Goal: Task Accomplishment & Management: Manage account settings

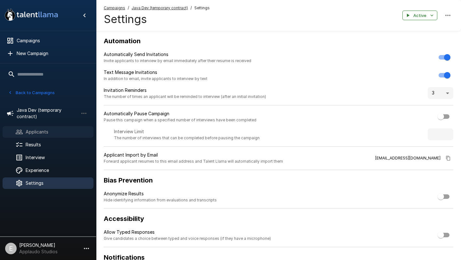
click at [37, 129] on span "Applicants" at bounding box center [57, 132] width 63 height 6
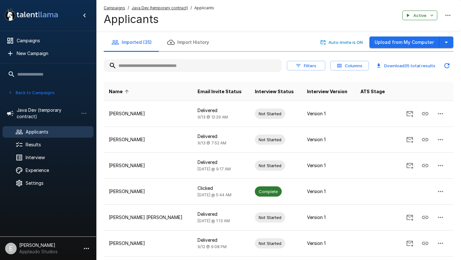
click at [11, 92] on icon "button" at bounding box center [10, 93] width 6 height 6
